Goal: Transaction & Acquisition: Book appointment/travel/reservation

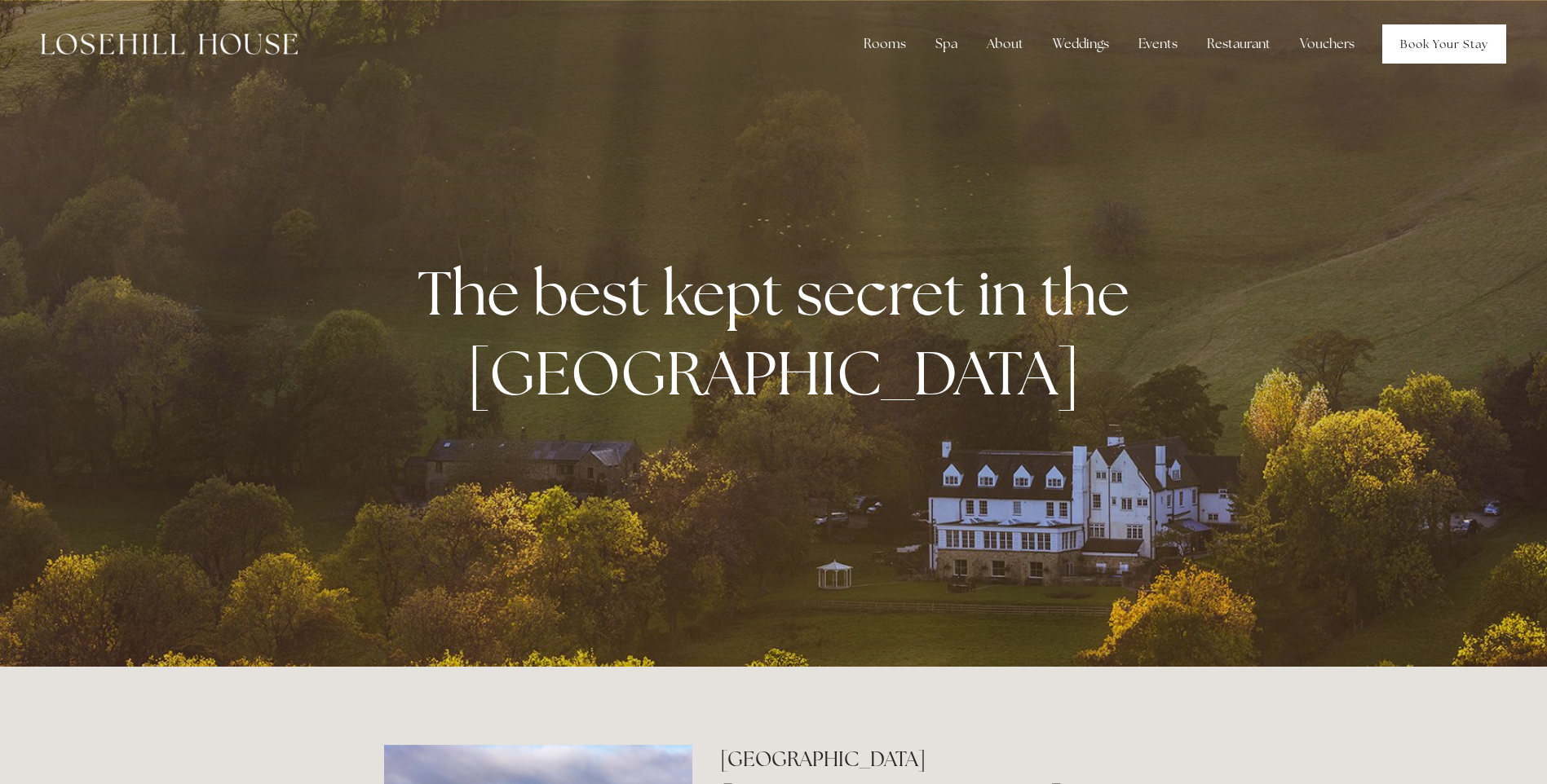
click at [1489, 48] on link "Book Your Stay" at bounding box center [1444, 44] width 124 height 39
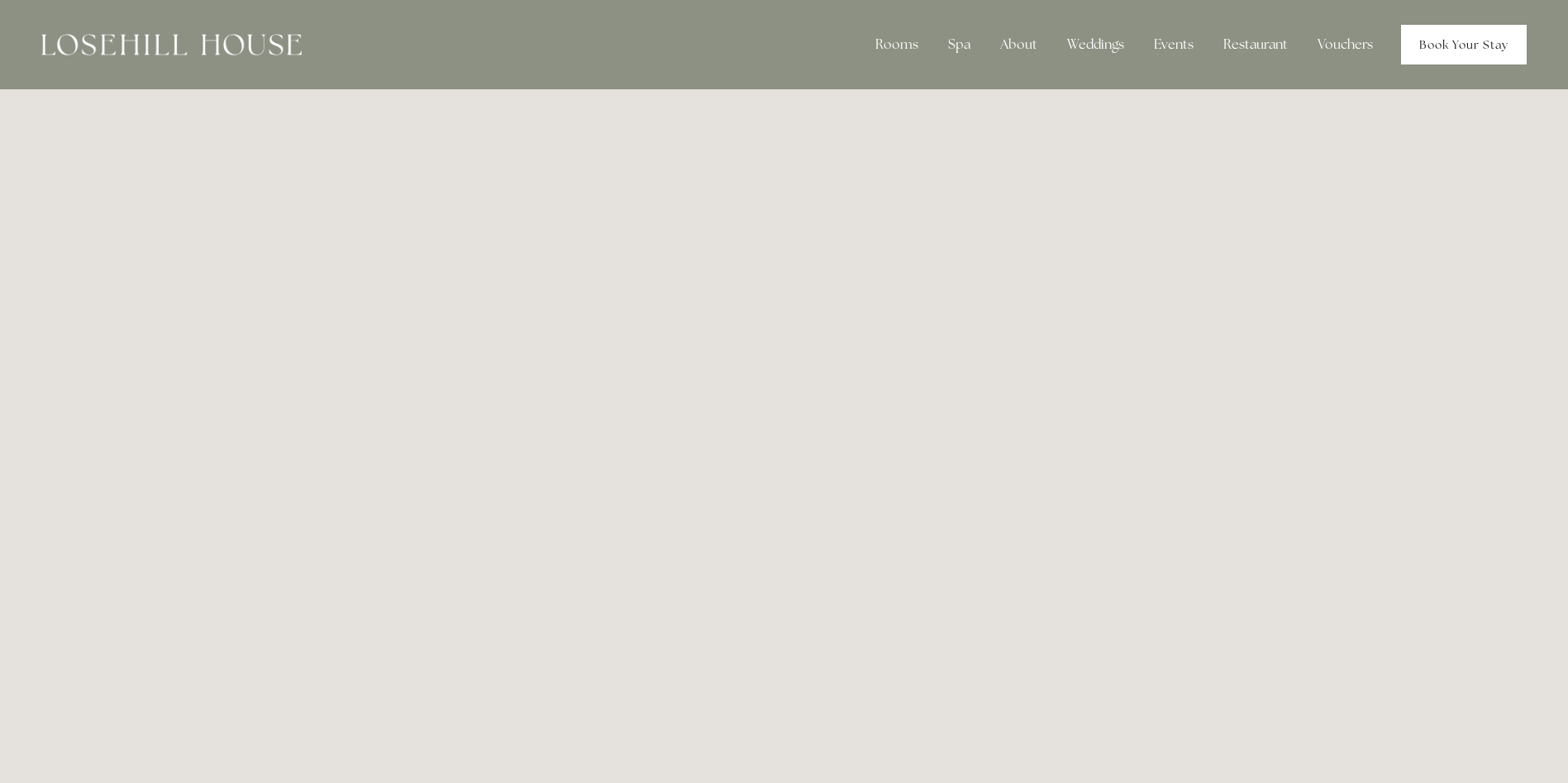
click at [1447, 40] on link "Book Your Stay" at bounding box center [1463, 44] width 126 height 40
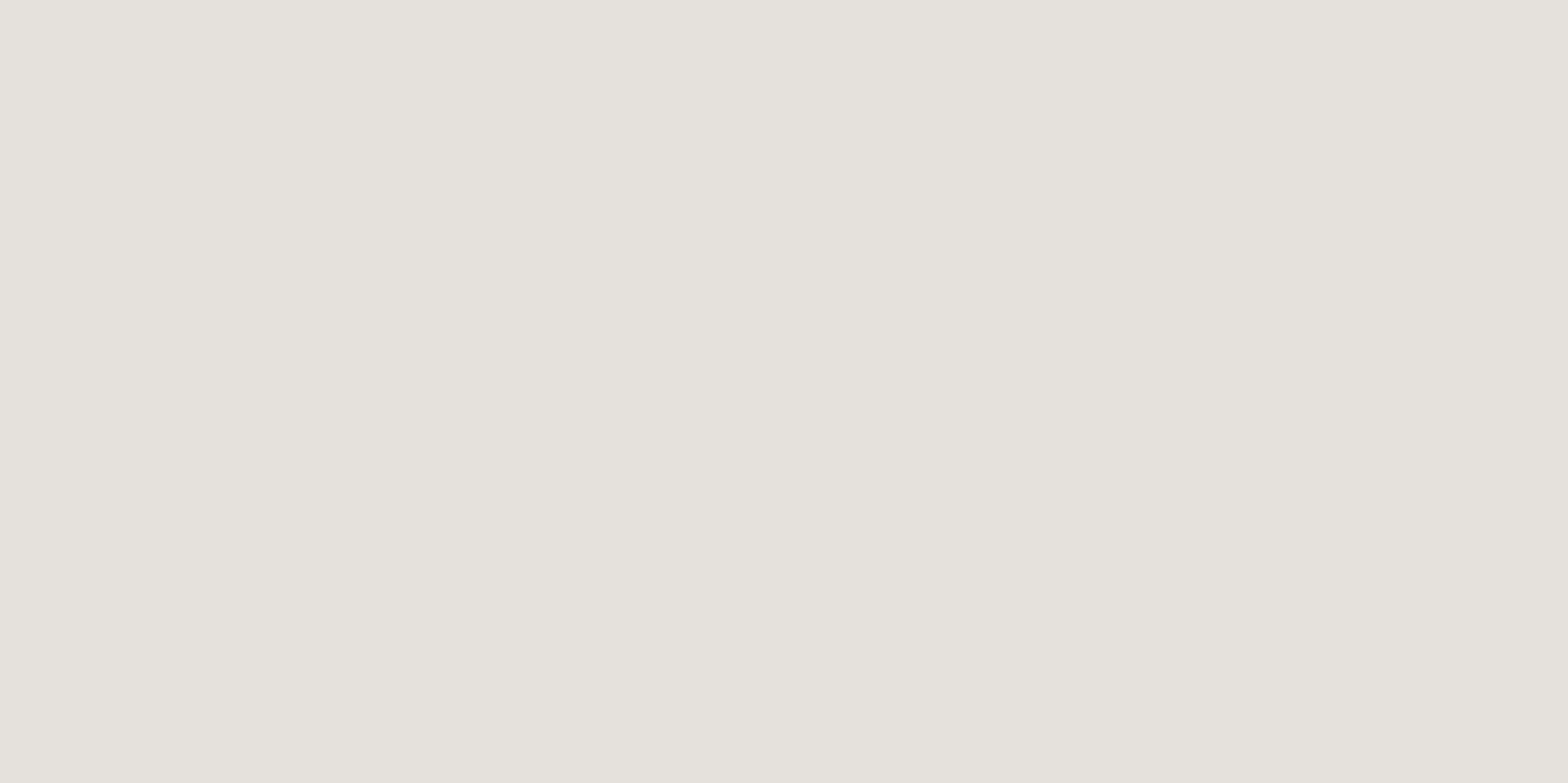
scroll to position [898, 0]
